Goal: Task Accomplishment & Management: Use online tool/utility

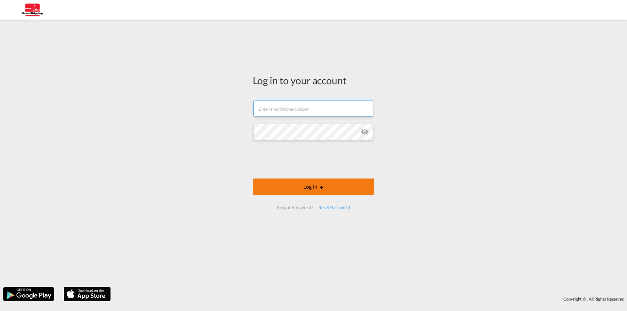
type input "[EMAIL_ADDRESS][DOMAIN_NAME]"
click at [291, 190] on button "Log In" at bounding box center [313, 187] width 121 height 16
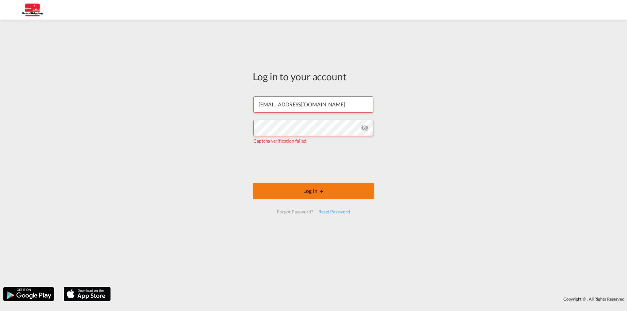
click at [295, 188] on button "Log In" at bounding box center [313, 191] width 121 height 16
